Goal: Task Accomplishment & Management: Complete application form

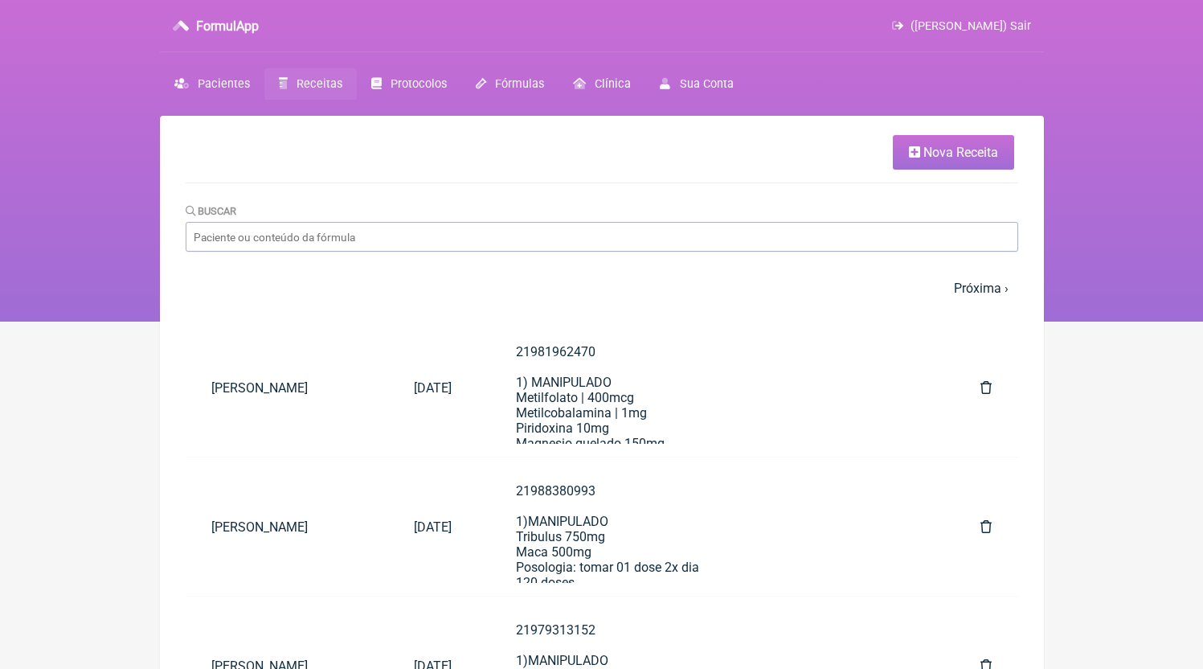
click at [951, 159] on span "Nova Receita" at bounding box center [960, 152] width 75 height 15
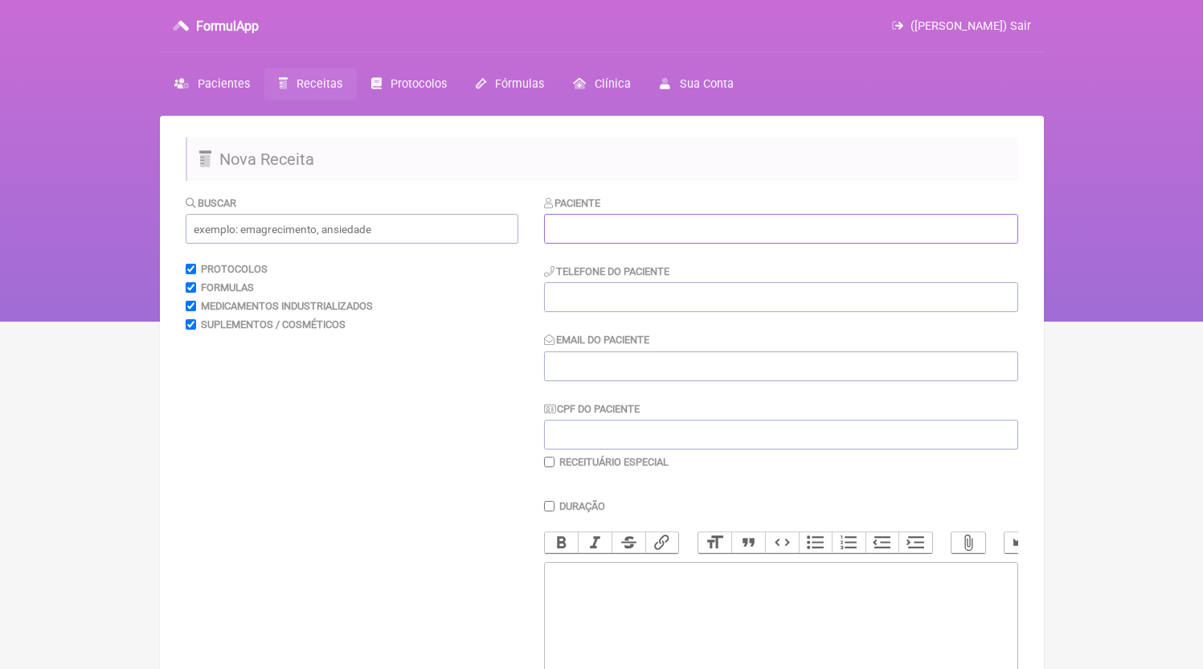
click at [677, 227] on input "text" at bounding box center [781, 229] width 474 height 30
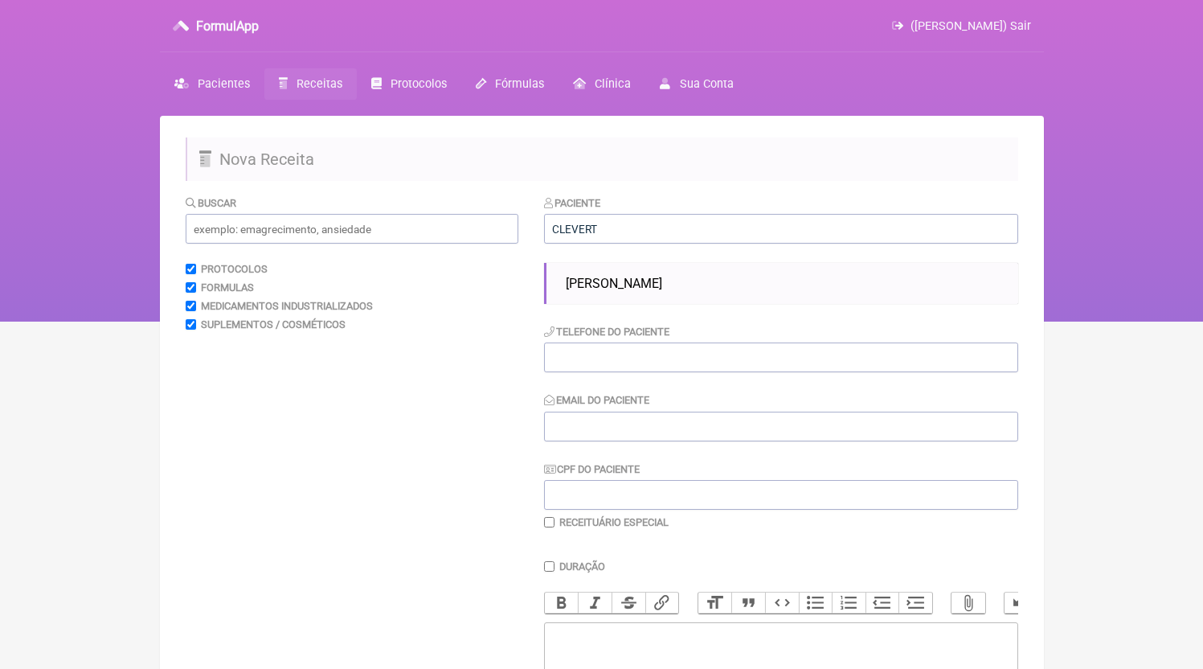
drag, startPoint x: 617, startPoint y: 274, endPoint x: 590, endPoint y: 315, distance: 49.3
click at [617, 274] on li "[PERSON_NAME]" at bounding box center [785, 283] width 452 height 28
type input "[PERSON_NAME]"
type input "21999818218"
type input "[EMAIL_ADDRESS][DOMAIN_NAME]"
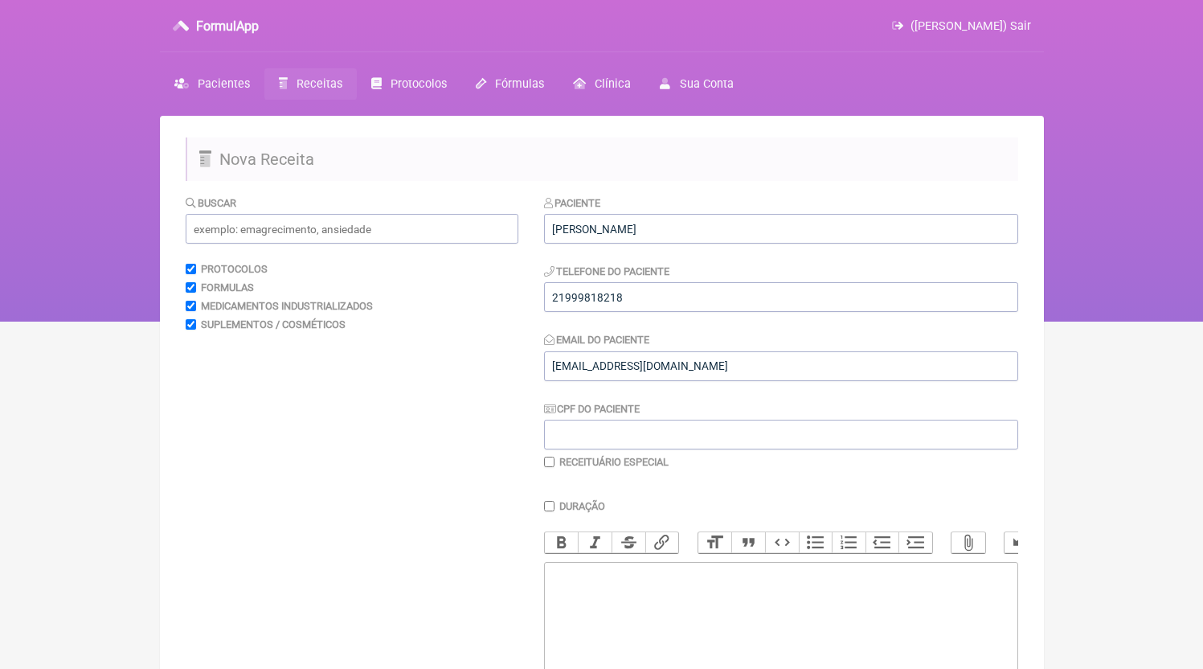
click at [589, 318] on div "Paciente [PERSON_NAME] Telefone do Paciente 21999818218 Email do Paciente [EMAI…" at bounding box center [781, 331] width 474 height 274
click at [592, 305] on input "21999818218" at bounding box center [781, 297] width 474 height 30
click at [662, 620] on trix-editor at bounding box center [781, 658] width 474 height 193
paste trix-editor "<div>21999818218</div>"
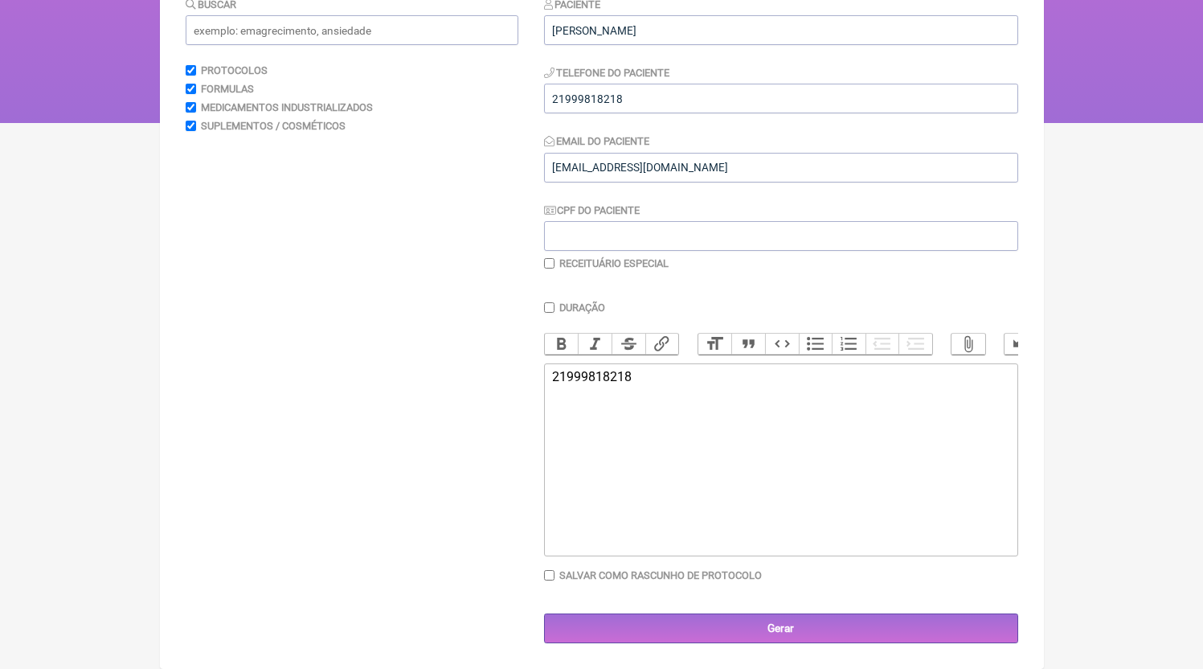
paste trix-editor "<div>21999818218<br><br>1)MANIPULADO<br>HMB 750mg<br>Posologia: tomar 01 dose d…"
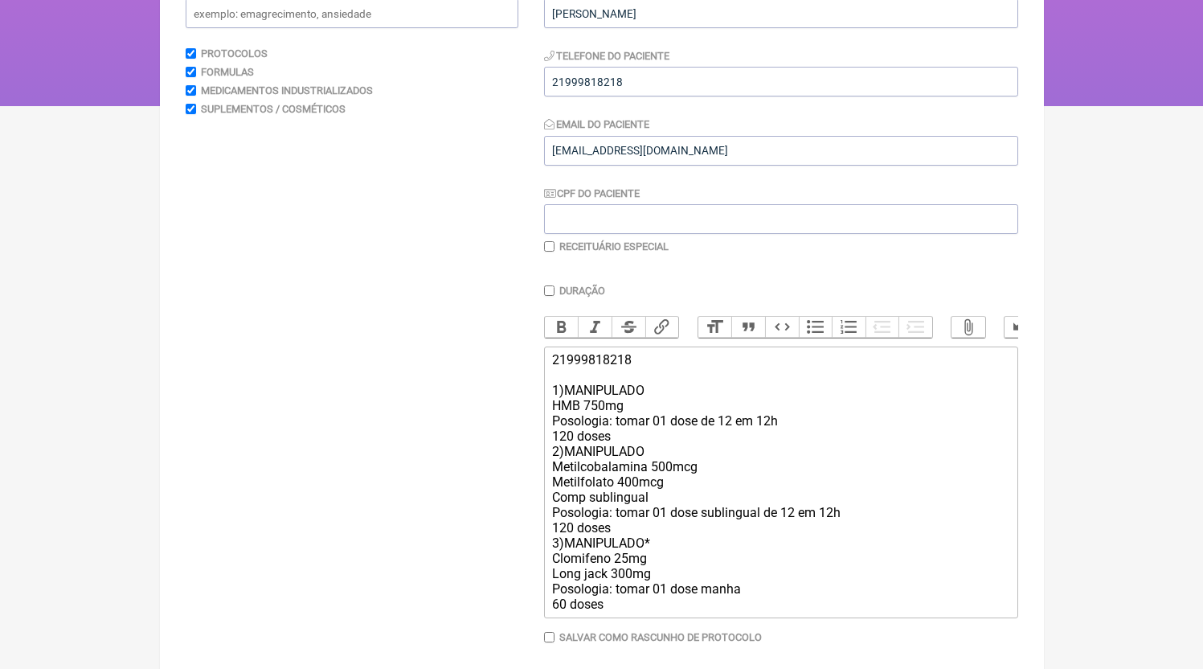
click at [658, 467] on div "21999818218 1)MANIPULADO HMB 750mg Posologia: tomar 01 dose de 12 em 12h 120 do…" at bounding box center [780, 482] width 456 height 260
click at [648, 458] on div "21999818218 1)MANIPULADO HMB 750mg Posologia: tomar 01 dose de 12 em 12h 120 do…" at bounding box center [780, 482] width 456 height 260
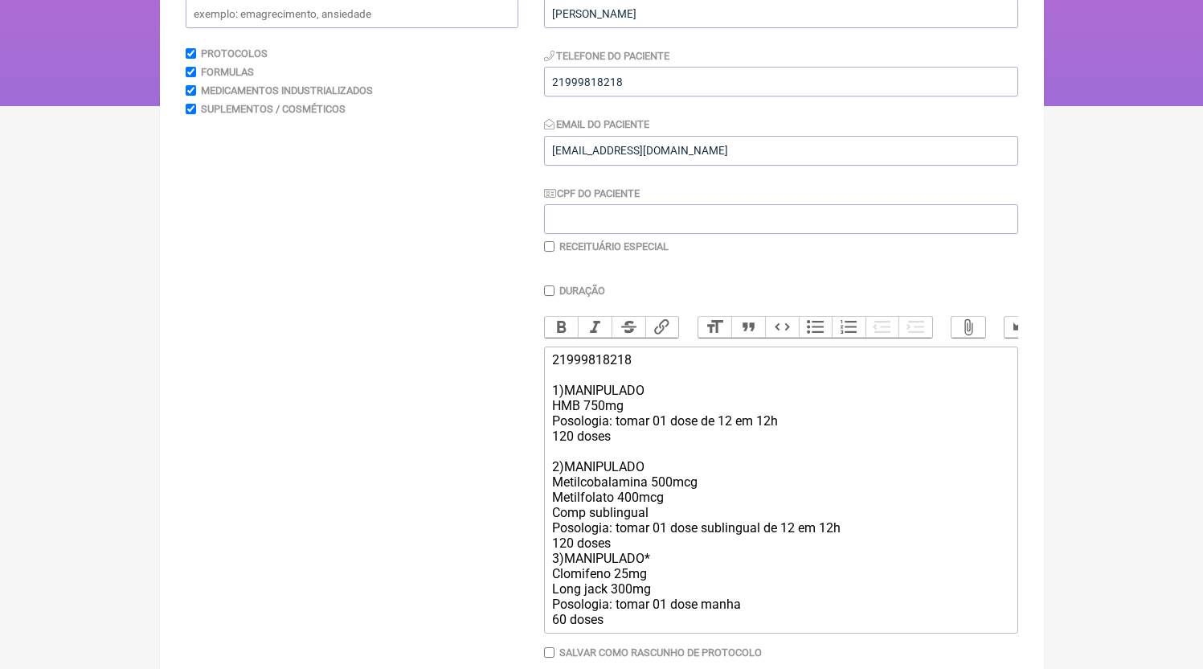
click at [624, 564] on div "21999818218 1)MANIPULADO HMB 750mg Posologia: tomar 01 dose de 12 em 12h 120 do…" at bounding box center [780, 489] width 456 height 275
drag, startPoint x: 617, startPoint y: 634, endPoint x: 505, endPoint y: 567, distance: 130.5
click at [505, 567] on form "Buscar Protocolos Formulas Medicamentos Industrializados Suplementos / Cosmétic…" at bounding box center [602, 349] width 833 height 741
type trix-editor "<div>21999818218<br><br>1)MANIPULADO<br>HMB 750mg<br>Posologia: tomar 01 dose d…"
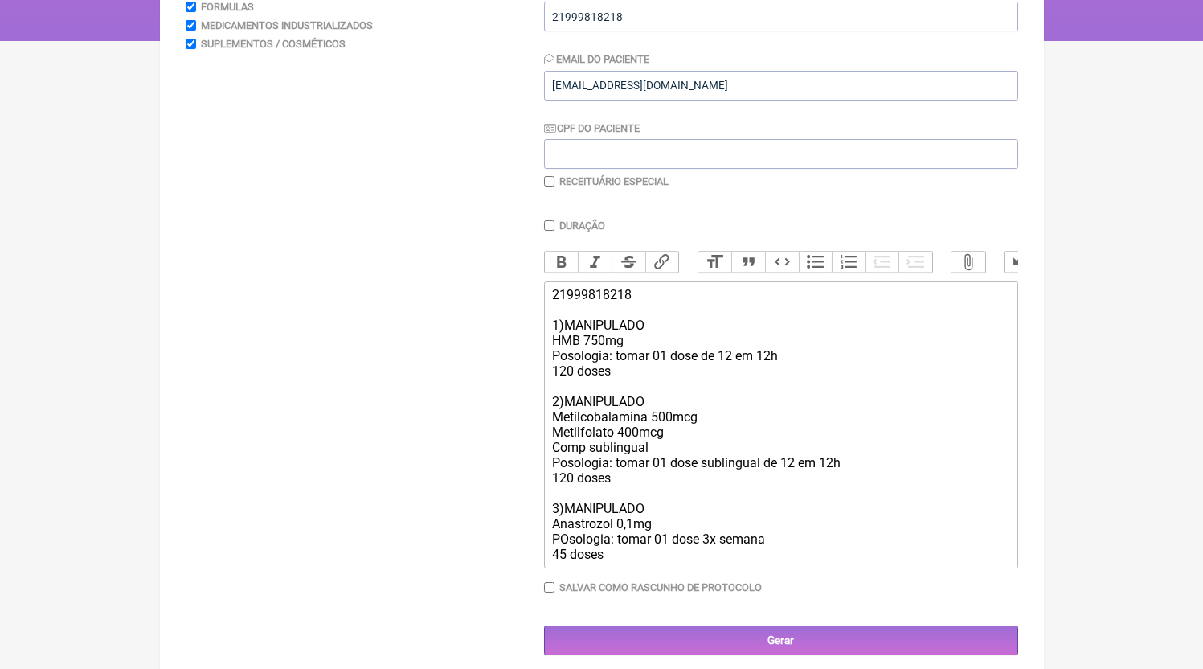
scroll to position [309, 0]
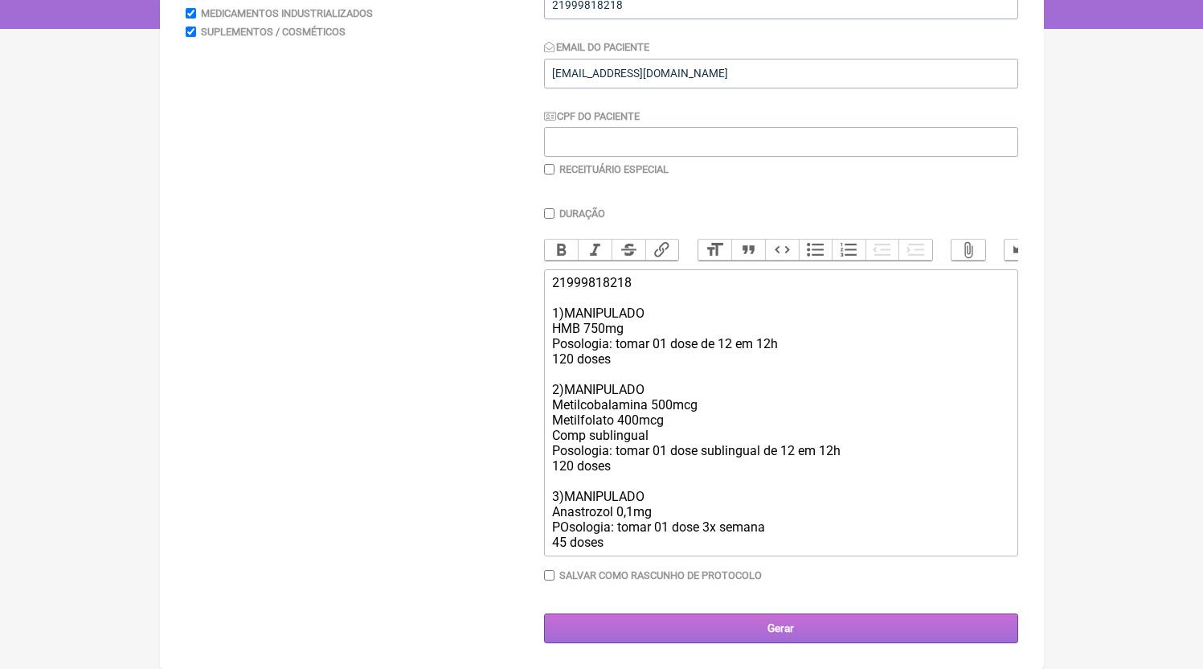
click at [827, 628] on input "Gerar" at bounding box center [781, 628] width 474 height 30
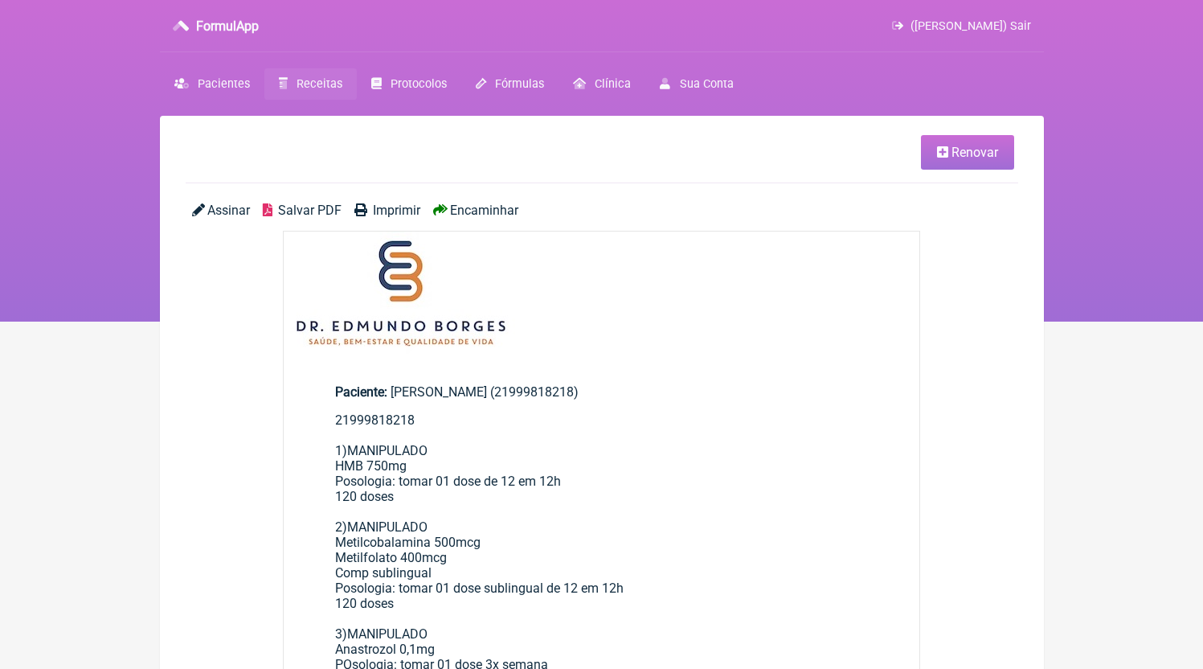
click at [509, 213] on span "Encaminhar" at bounding box center [484, 210] width 68 height 15
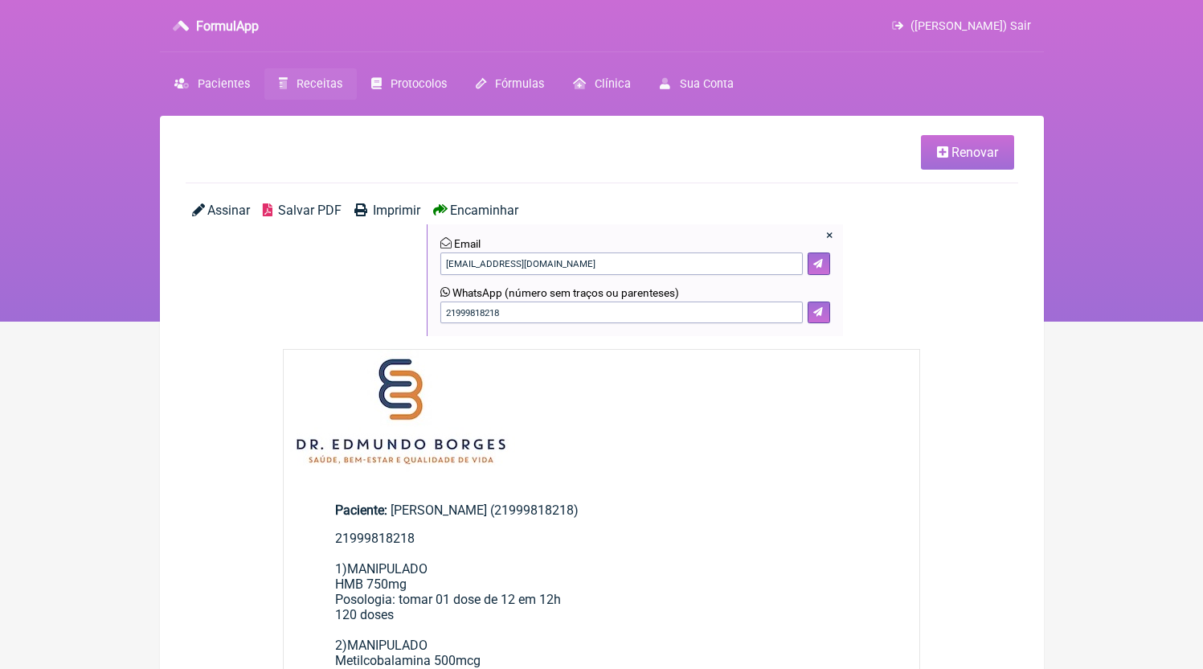
click at [276, 209] on link "Salvar PDF" at bounding box center [302, 269] width 79 height 133
